Goal: Navigation & Orientation: Find specific page/section

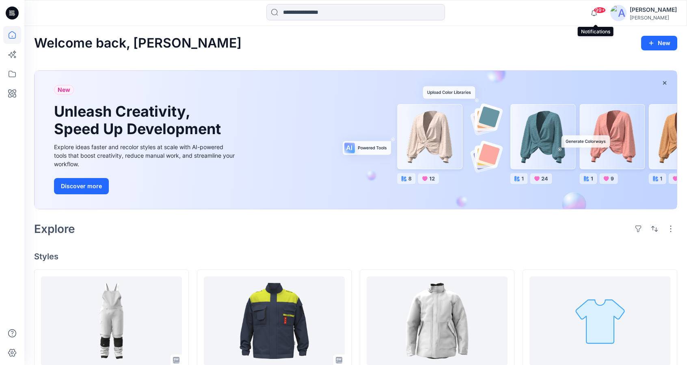
click at [598, 12] on span "99+" at bounding box center [600, 10] width 12 height 6
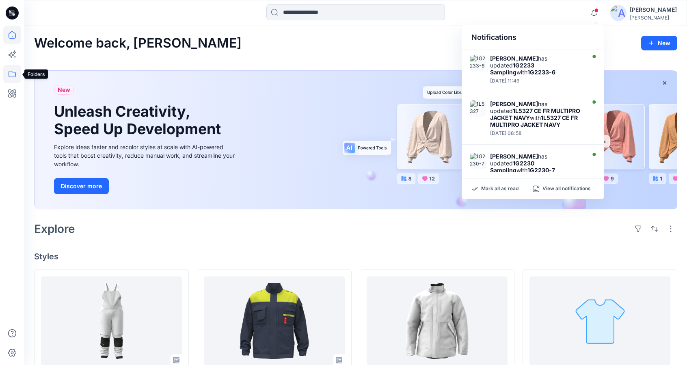
click at [15, 76] on icon at bounding box center [12, 74] width 7 height 6
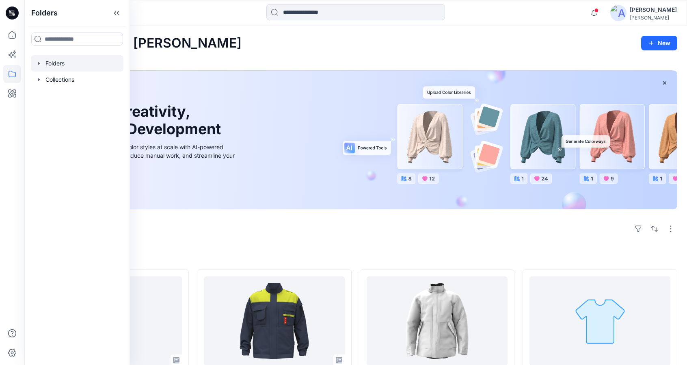
click at [78, 67] on div at bounding box center [77, 63] width 93 height 16
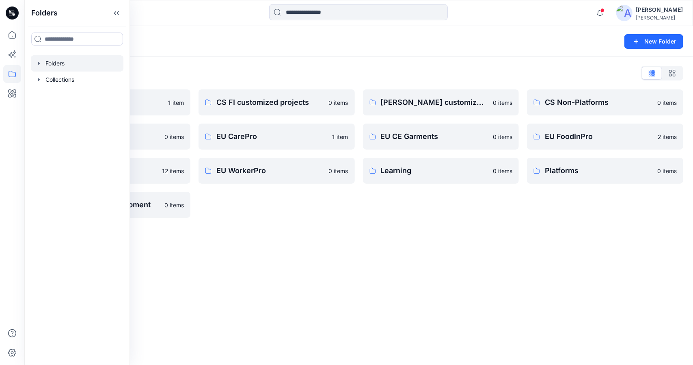
click at [354, 287] on div "Folders New Folder Folders List Archive 1 item Digital Assets 0 items EU Knitwe…" at bounding box center [358, 195] width 669 height 339
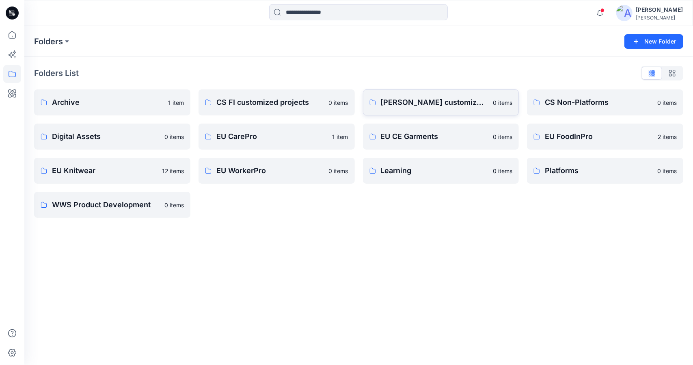
click at [445, 105] on p "[PERSON_NAME] customized projects" at bounding box center [435, 102] width 108 height 11
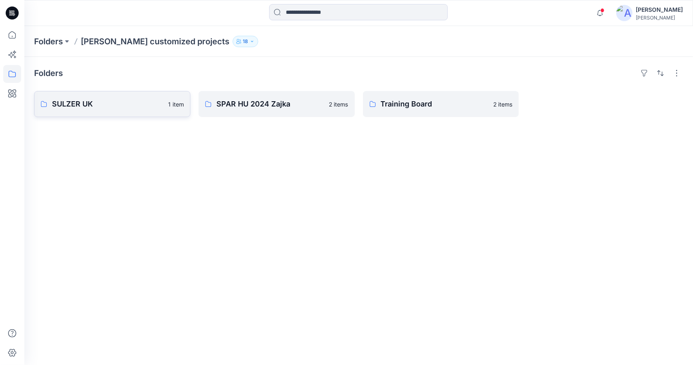
click at [67, 104] on p "SULZER UK" at bounding box center [107, 103] width 111 height 11
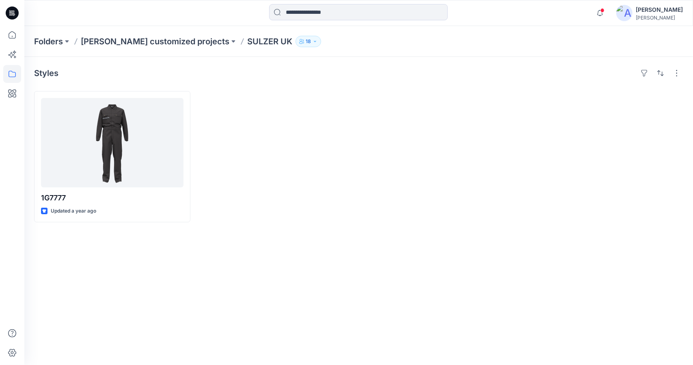
click at [169, 38] on p "[PERSON_NAME] customized projects" at bounding box center [155, 41] width 149 height 11
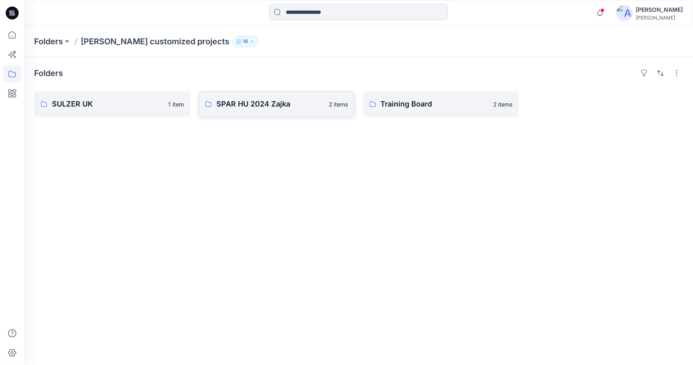
click at [248, 100] on p "SPAR HU 2024 Zajka" at bounding box center [270, 103] width 108 height 11
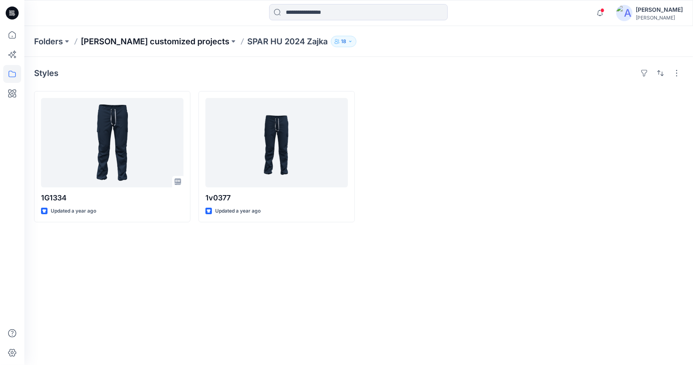
click at [139, 41] on p "[PERSON_NAME] customized projects" at bounding box center [155, 41] width 149 height 11
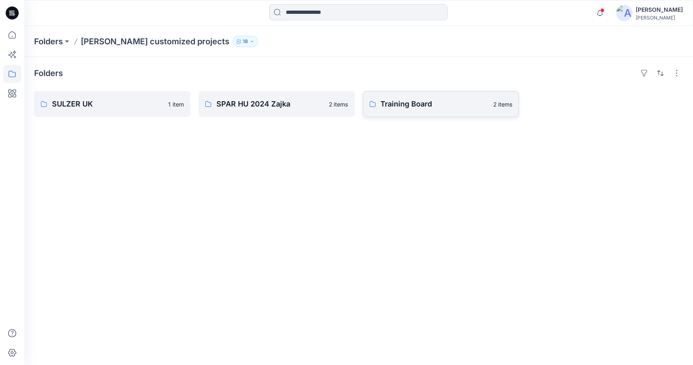
click at [410, 106] on p "Training Board" at bounding box center [435, 103] width 108 height 11
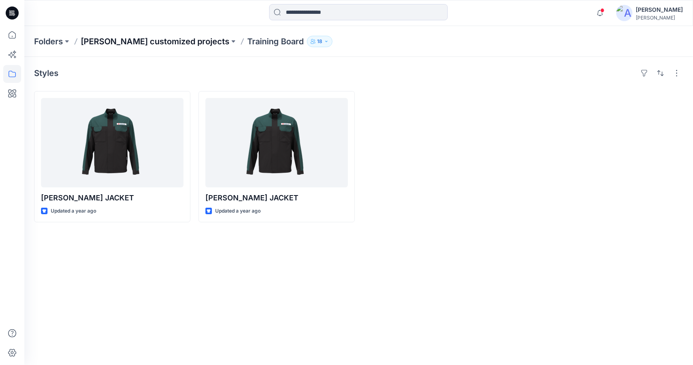
click at [154, 41] on p "[PERSON_NAME] customized projects" at bounding box center [155, 41] width 149 height 11
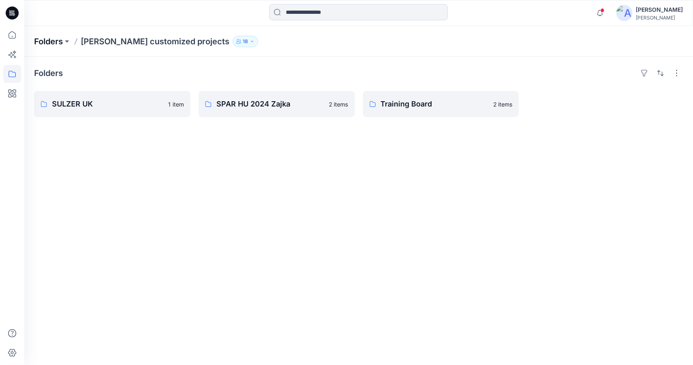
click at [45, 40] on p "Folders" at bounding box center [48, 41] width 29 height 11
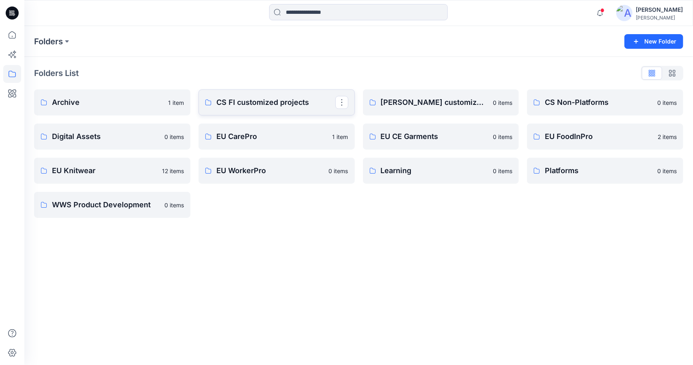
click at [253, 107] on p "CS FI customized projects" at bounding box center [275, 102] width 119 height 11
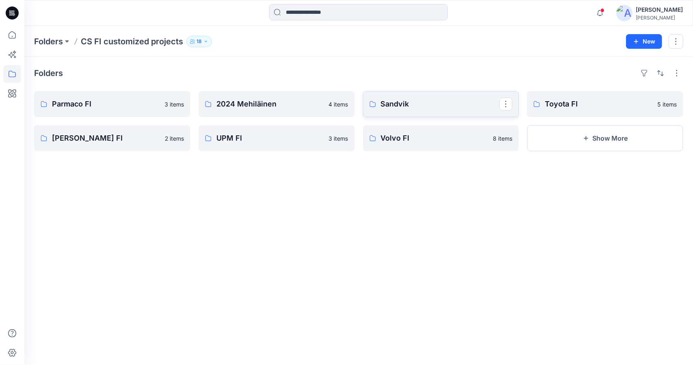
click at [396, 108] on p "Sandvik" at bounding box center [440, 103] width 119 height 11
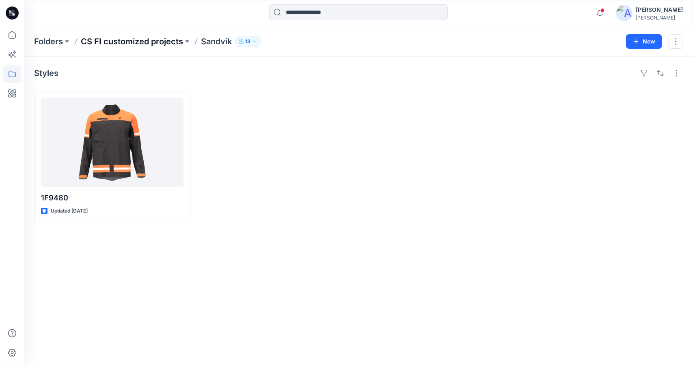
click at [153, 40] on p "CS FI customized projects" at bounding box center [132, 41] width 102 height 11
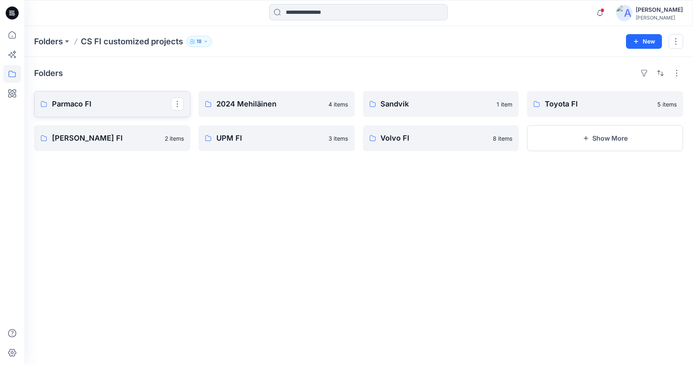
click at [85, 103] on p "Parmaco FI" at bounding box center [111, 103] width 119 height 11
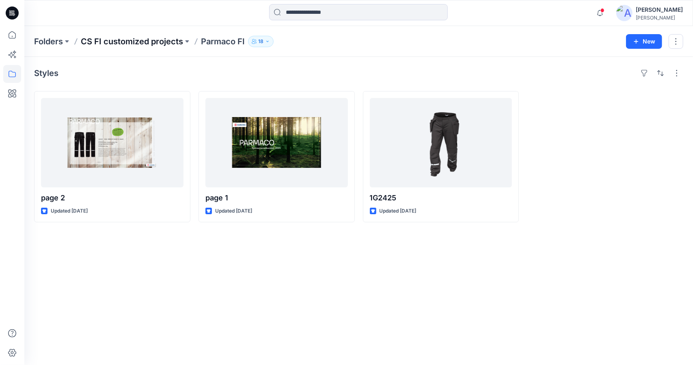
click at [125, 41] on p "CS FI customized projects" at bounding box center [132, 41] width 102 height 11
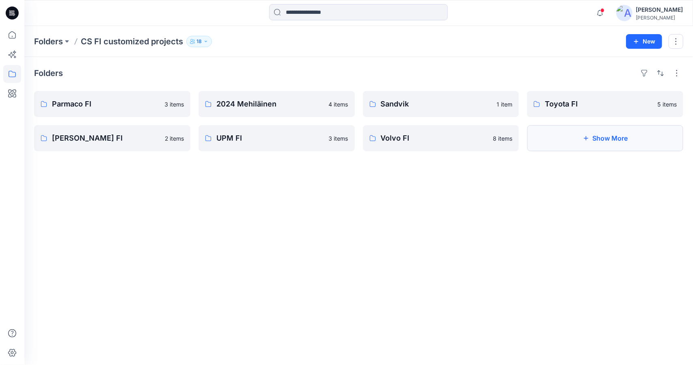
click at [582, 140] on button "Show More" at bounding box center [605, 138] width 156 height 26
click at [565, 138] on p "2024 [GEOGRAPHIC_DATA] [GEOGRAPHIC_DATA]" at bounding box center [604, 137] width 119 height 11
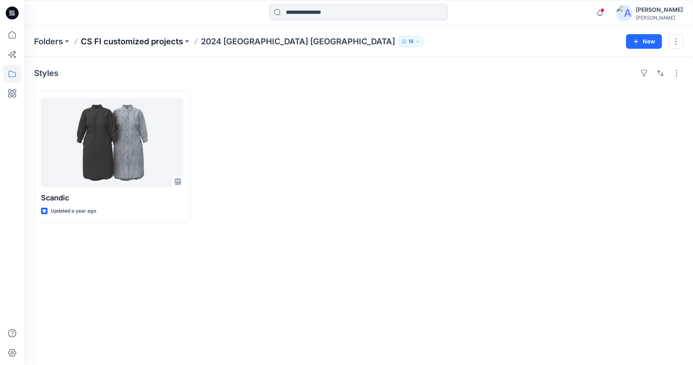
click at [162, 40] on p "CS FI customized projects" at bounding box center [132, 41] width 102 height 11
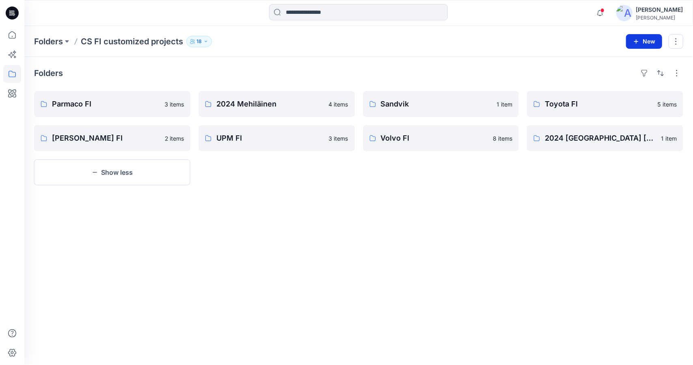
click at [653, 43] on button "New" at bounding box center [644, 41] width 36 height 15
click at [628, 77] on p "New Folder" at bounding box center [621, 77] width 30 height 9
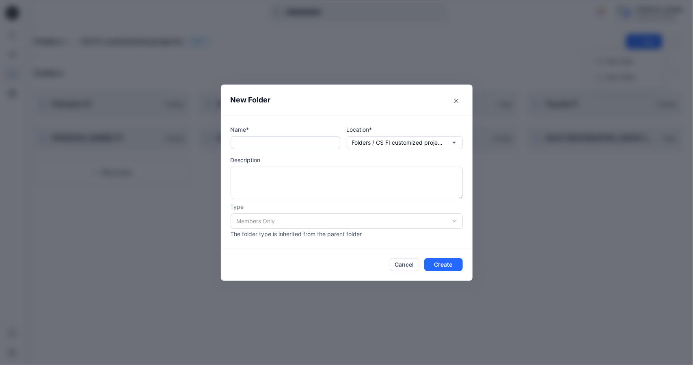
click at [281, 144] on input "text" at bounding box center [286, 142] width 110 height 13
type input "*****"
click at [443, 263] on button "Create" at bounding box center [443, 264] width 39 height 13
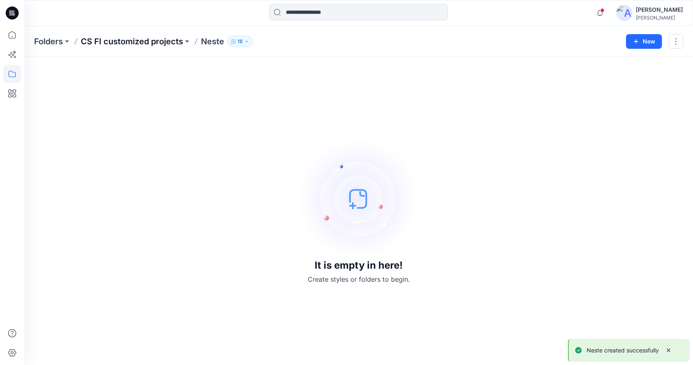
click at [171, 40] on p "CS FI customized projects" at bounding box center [132, 41] width 102 height 11
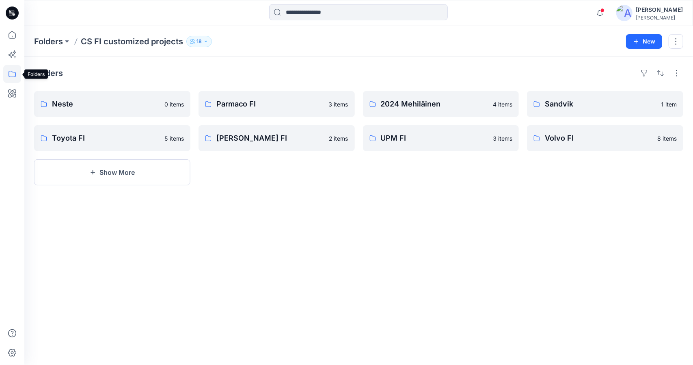
click at [8, 73] on icon at bounding box center [12, 74] width 18 height 18
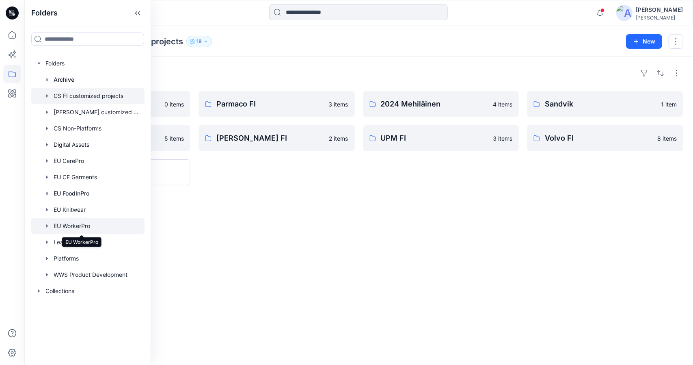
click at [74, 220] on div at bounding box center [88, 226] width 114 height 16
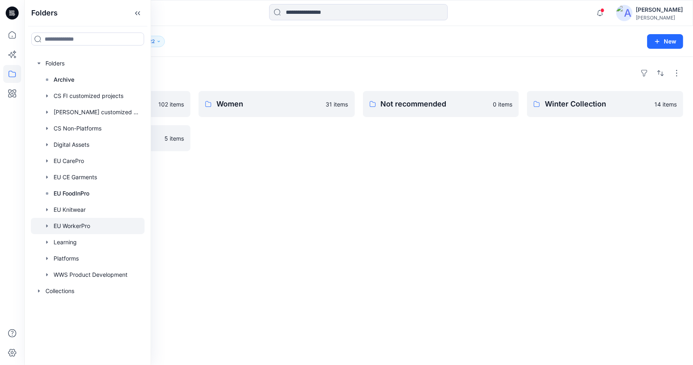
click at [318, 182] on div "Folders Men 102 items Headwear & Accessories 5 items Women 31 items Not recomme…" at bounding box center [358, 211] width 669 height 308
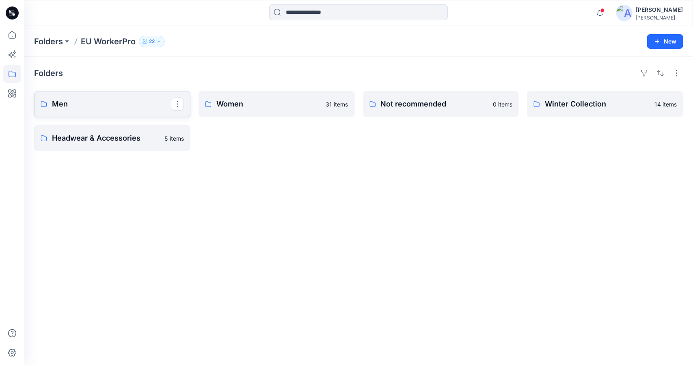
click at [158, 102] on p "Men" at bounding box center [111, 103] width 119 height 11
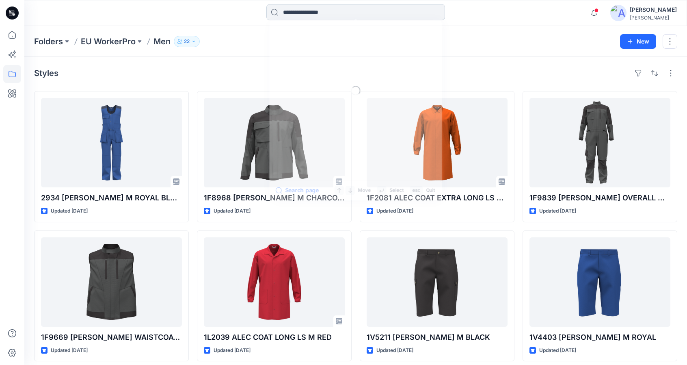
click at [363, 15] on input at bounding box center [355, 12] width 179 height 16
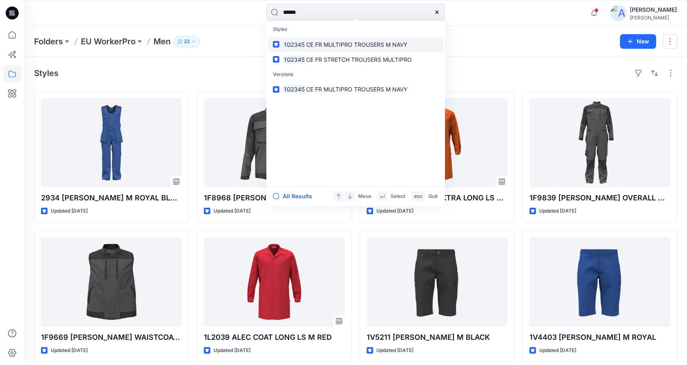
type input "******"
click at [369, 43] on span "CE FR MULTIPRO TROUSERS M NAVY" at bounding box center [356, 44] width 101 height 7
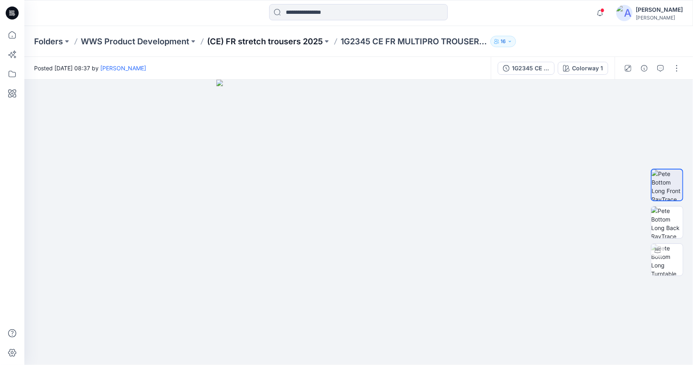
click at [295, 43] on p "(CE) FR stretch trousers 2025" at bounding box center [265, 41] width 116 height 11
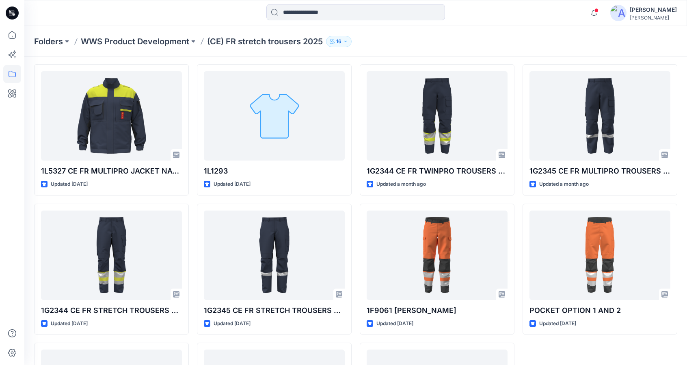
scroll to position [22, 0]
